Goal: Information Seeking & Learning: Learn about a topic

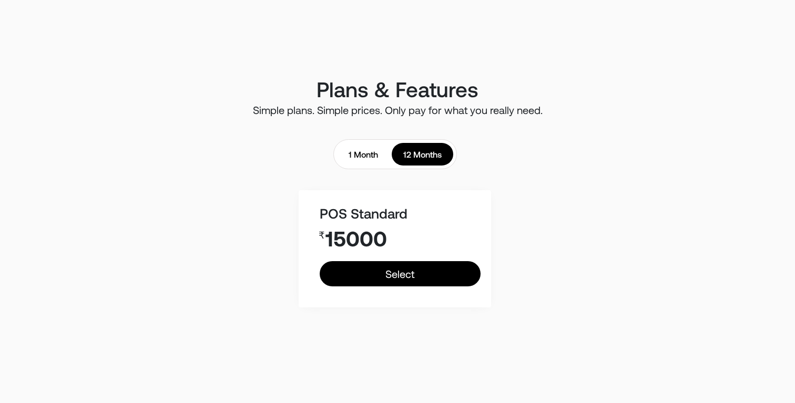
click at [367, 106] on p "Simple plans. Simple prices. Only pay for what you really need." at bounding box center [397, 110] width 560 height 9
